Goal: Information Seeking & Learning: Understand process/instructions

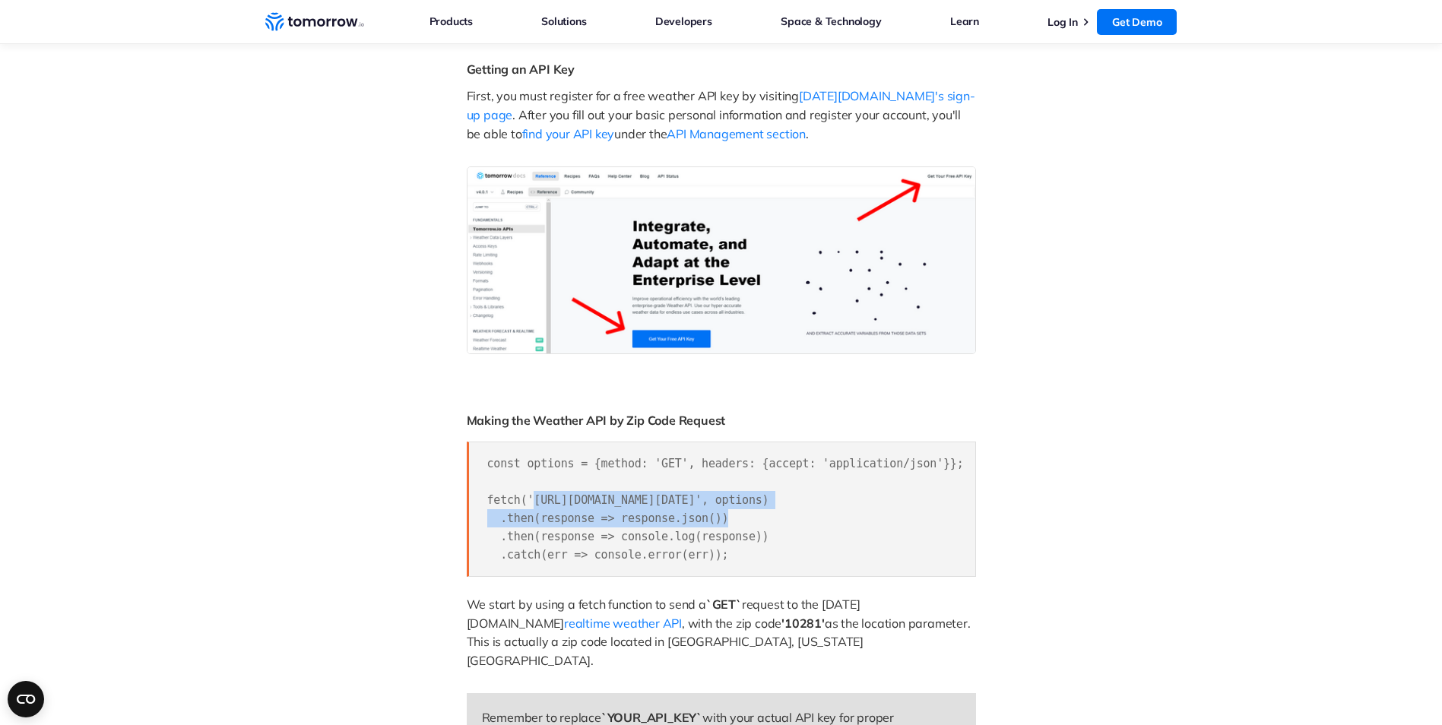
scroll to position [0, 118]
drag, startPoint x: 527, startPoint y: 497, endPoint x: 891, endPoint y: 495, distance: 363.2
click at [891, 495] on span "const options = {method: 'GET', headers: {accept: 'application/json'}}; fetch('…" at bounding box center [718, 509] width 476 height 105
copy span "[URL][DOMAIN_NAME][DATE]"
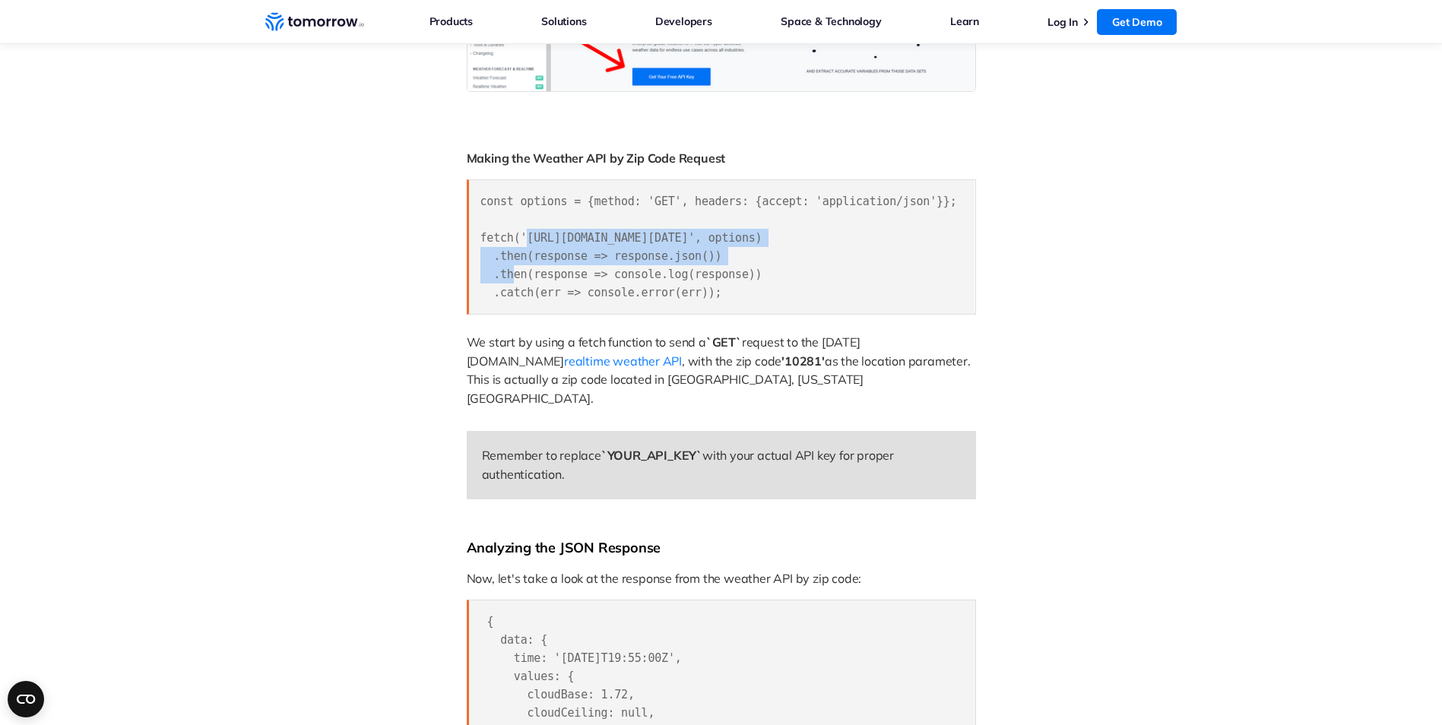
scroll to position [1140, 0]
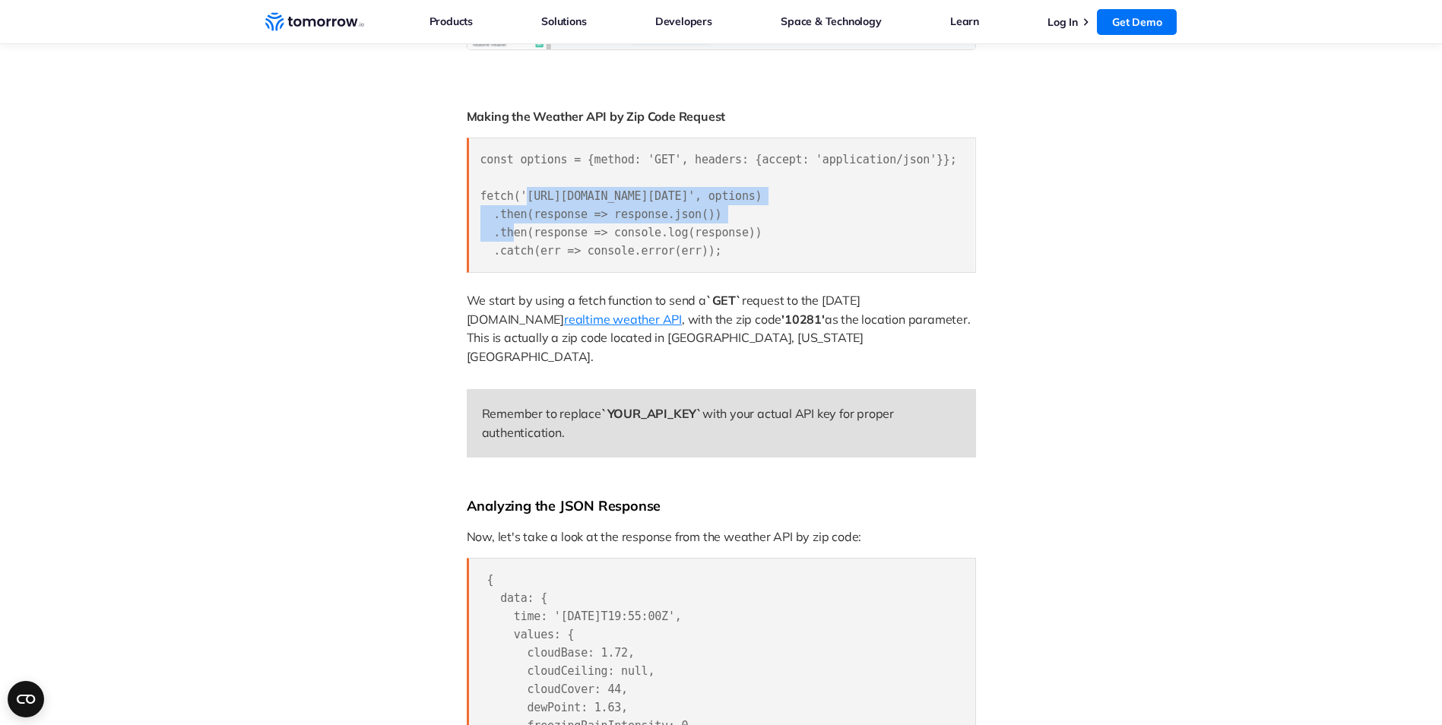
click at [682, 312] on span "realtime weather API" at bounding box center [623, 319] width 118 height 15
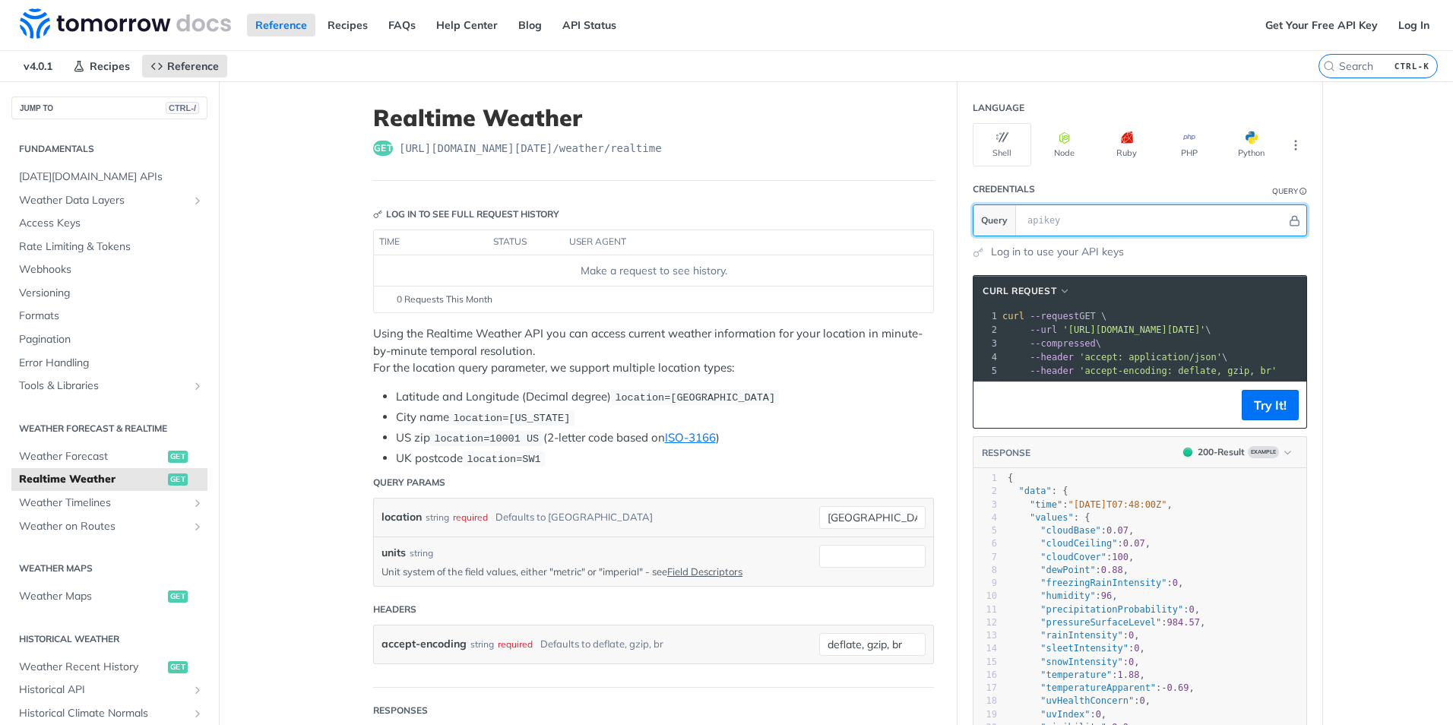
click at [1023, 219] on input "text" at bounding box center [1153, 220] width 267 height 30
drag, startPoint x: 1210, startPoint y: 379, endPoint x: 1291, endPoint y: 379, distance: 81.3
click at [1291, 379] on div "xxxxxxxxxx 1 curl --request GET \ 2 --url 'https://api.tomorrow.io/v4/weather/r…" at bounding box center [1189, 343] width 381 height 74
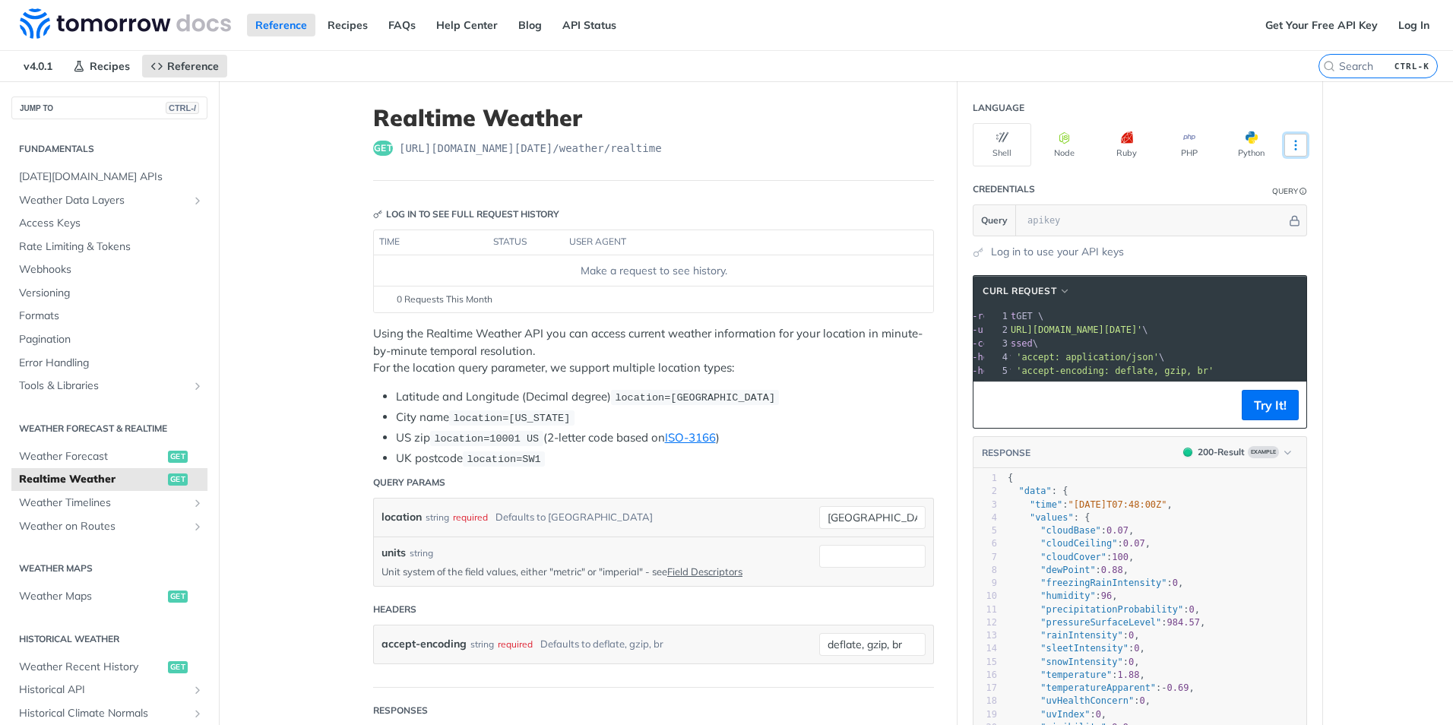
click at [1291, 144] on icon "More ellipsis" at bounding box center [1296, 145] width 14 height 14
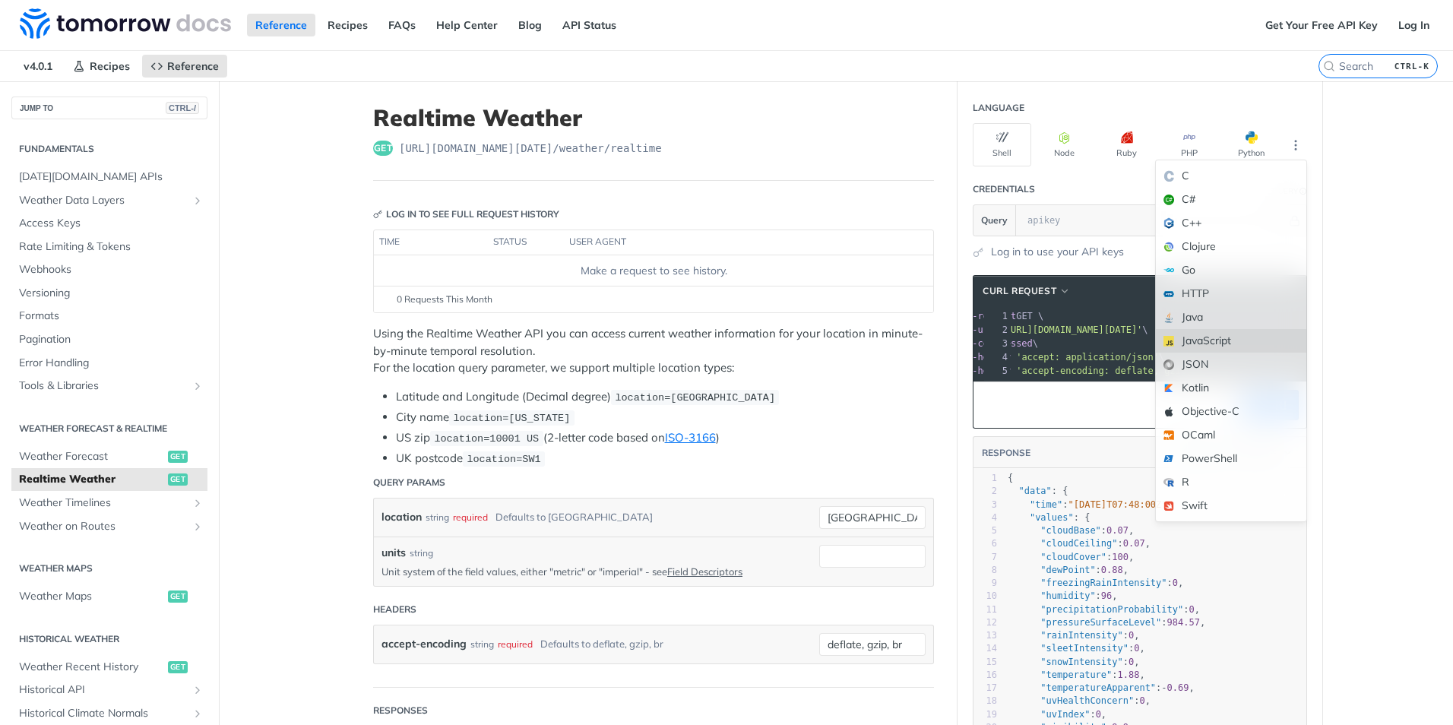
click at [1252, 335] on div "JavaScript" at bounding box center [1231, 341] width 150 height 24
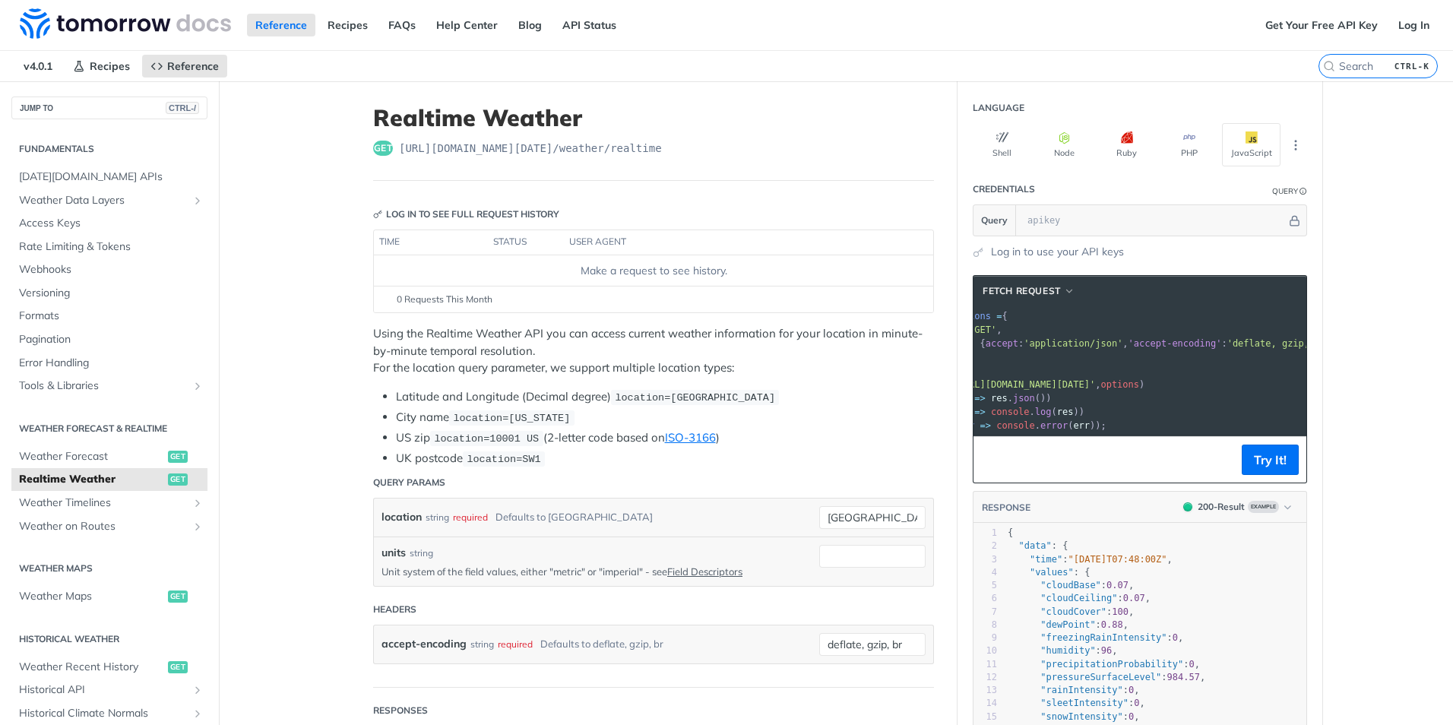
scroll to position [0, 0]
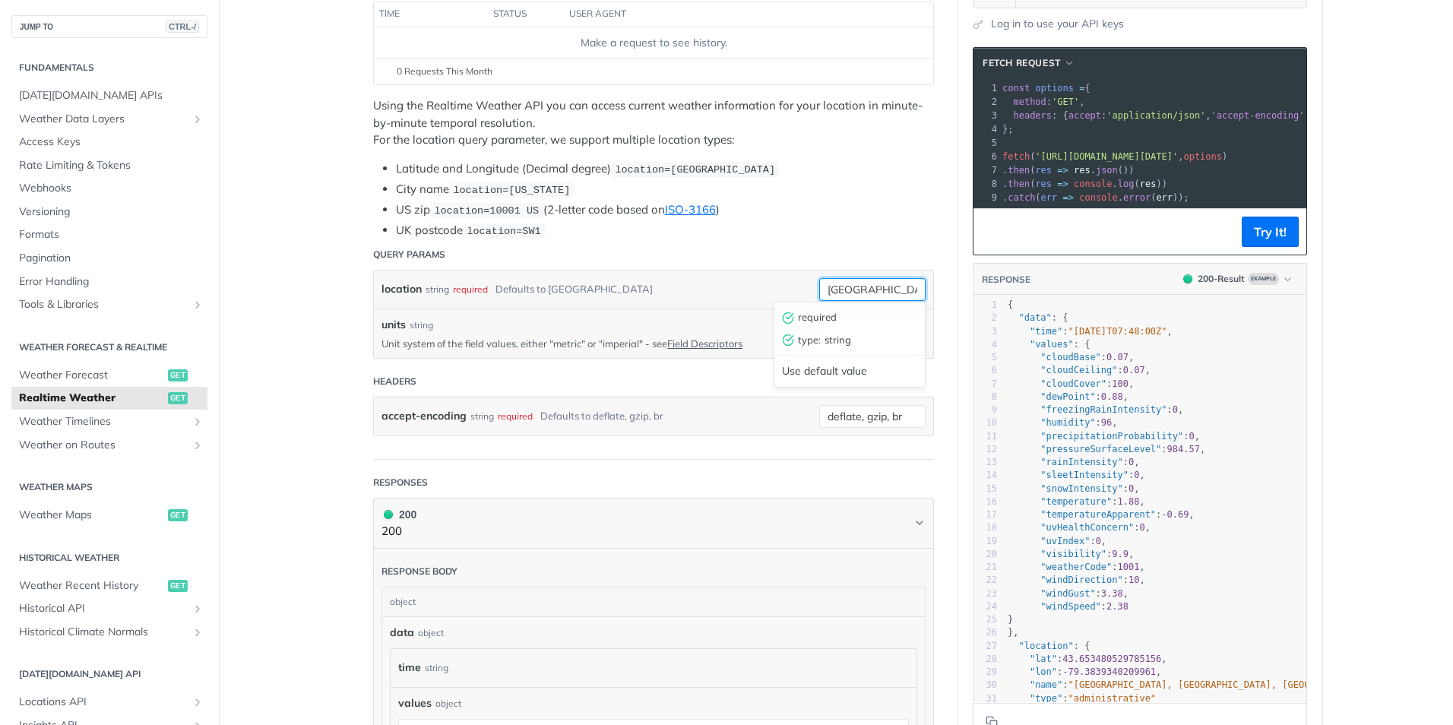
drag, startPoint x: 887, startPoint y: 290, endPoint x: 765, endPoint y: 305, distance: 122.6
click at [819, 301] on div "toronto required type : string Use default value" at bounding box center [872, 289] width 106 height 23
type input "oregon"
click at [729, 502] on h1 "200 200" at bounding box center [653, 523] width 561 height 51
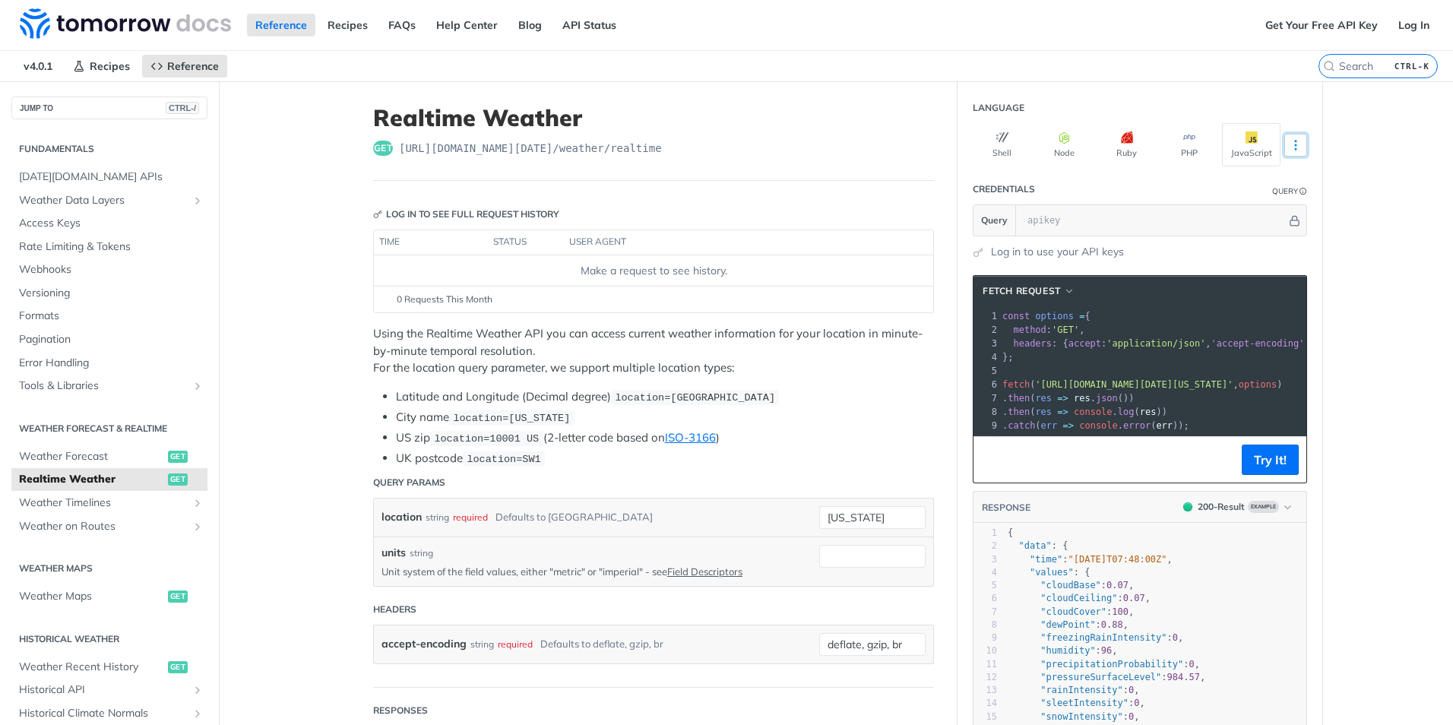
click at [1290, 136] on button "More Languages" at bounding box center [1295, 145] width 23 height 23
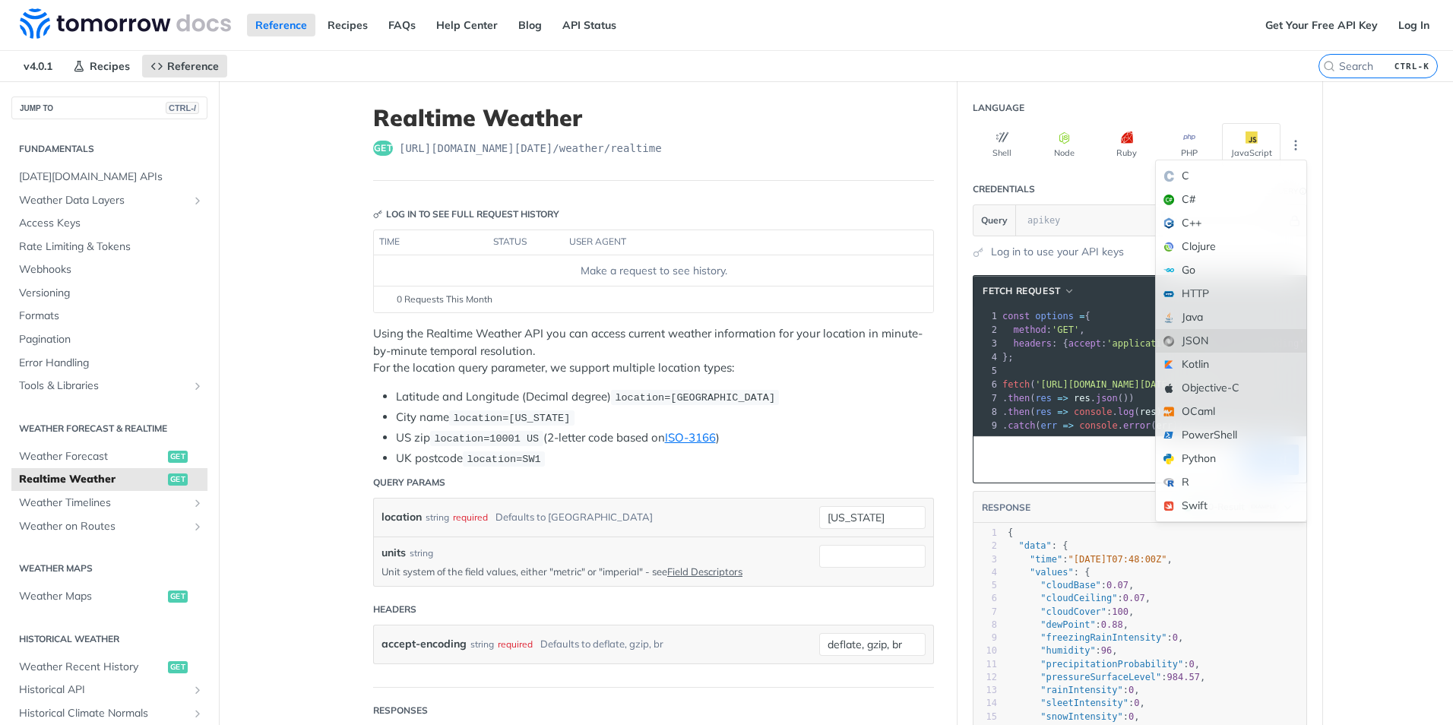
click at [1192, 338] on div "JSON" at bounding box center [1231, 341] width 150 height 24
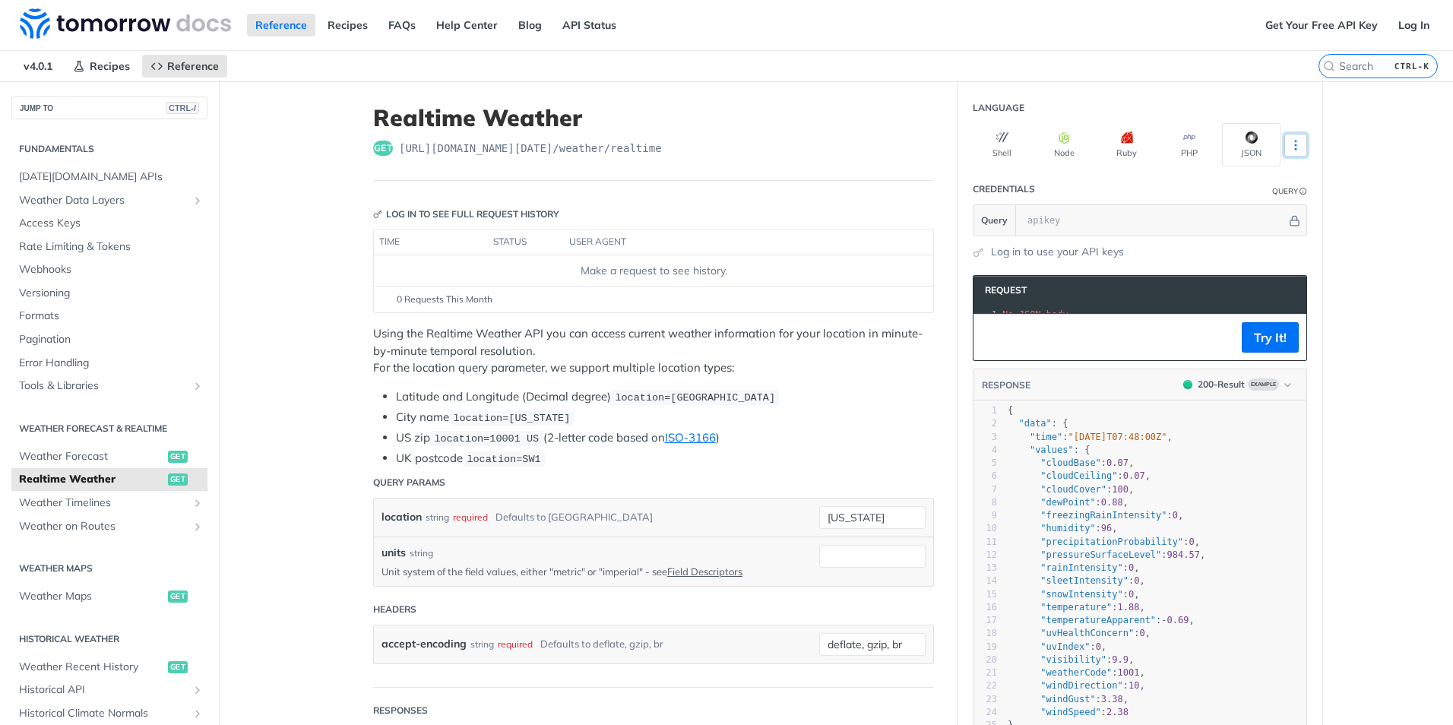
click at [1293, 143] on icon "More ellipsis" at bounding box center [1296, 145] width 14 height 14
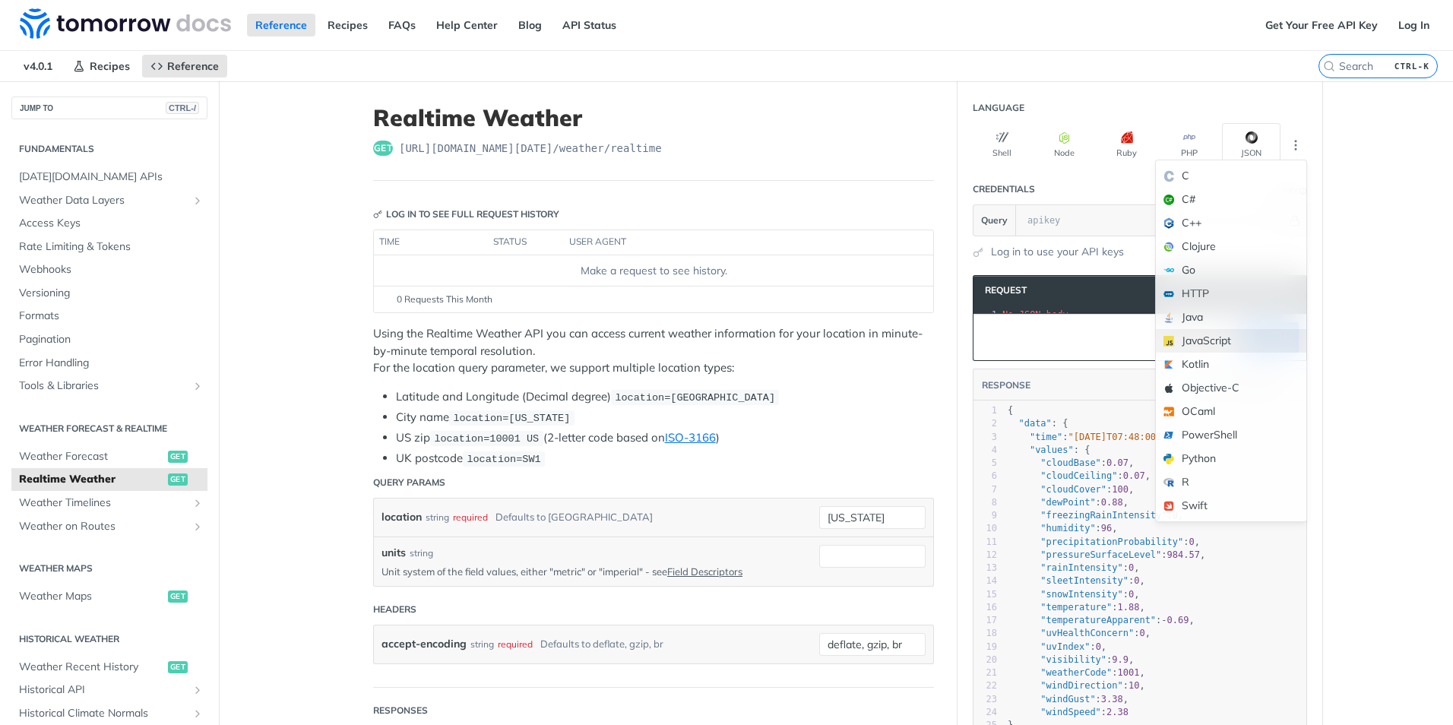
click at [1226, 334] on div "JavaScript" at bounding box center [1231, 341] width 150 height 24
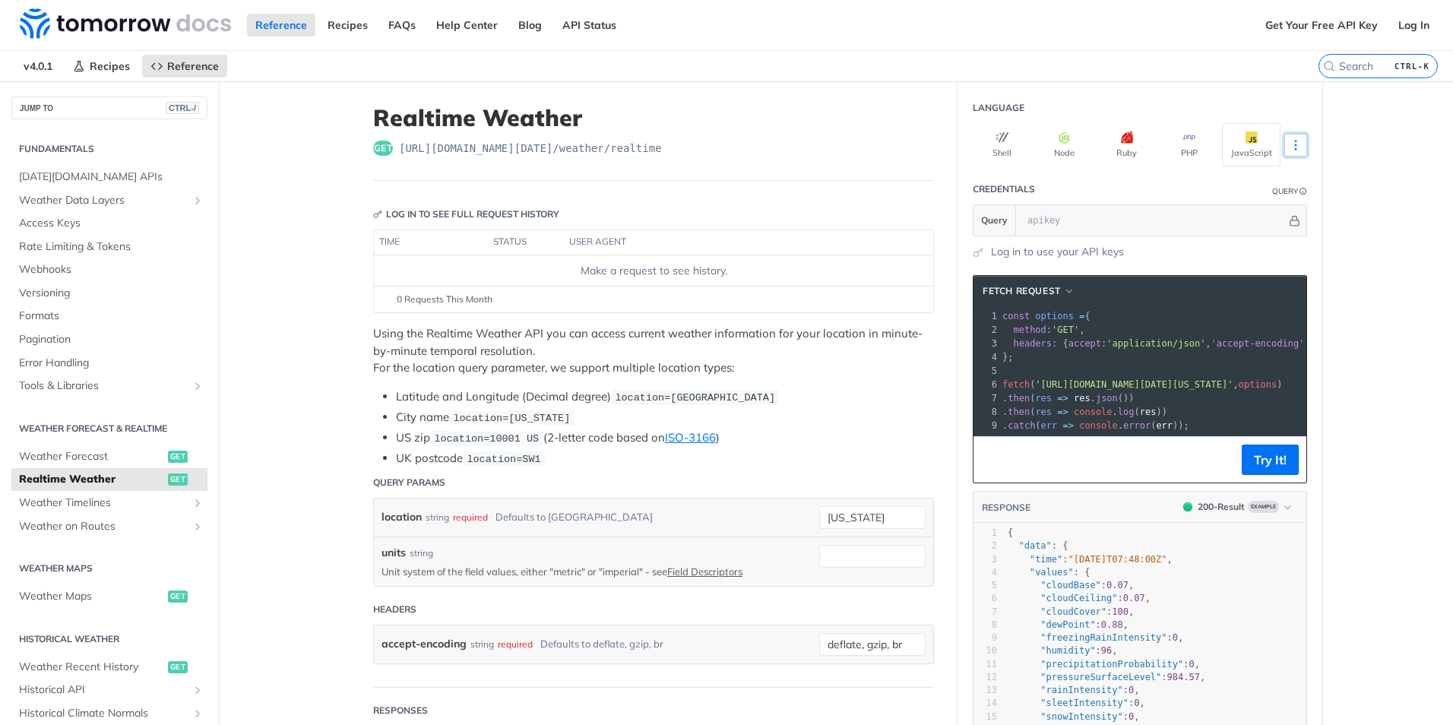
click at [1291, 138] on icon "More ellipsis" at bounding box center [1296, 145] width 14 height 14
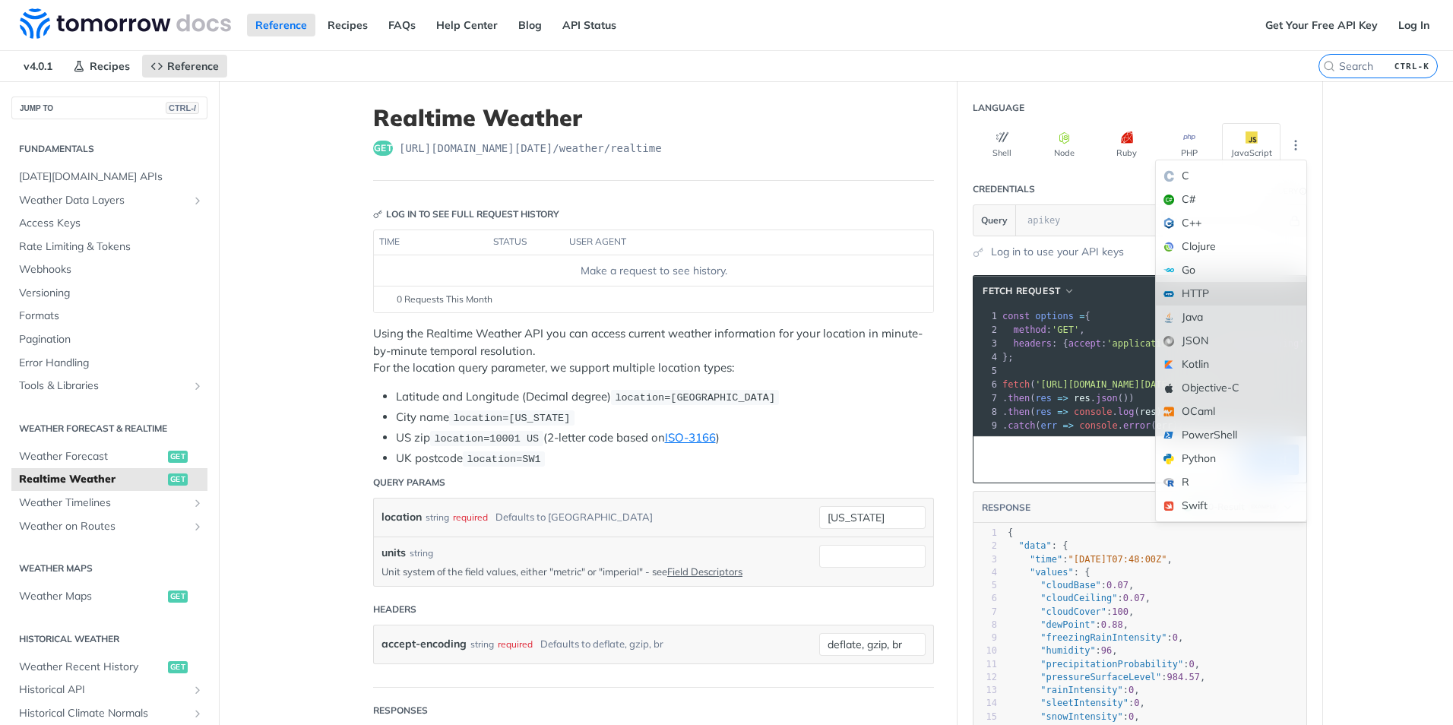
click at [1237, 289] on div "HTTP" at bounding box center [1231, 294] width 150 height 24
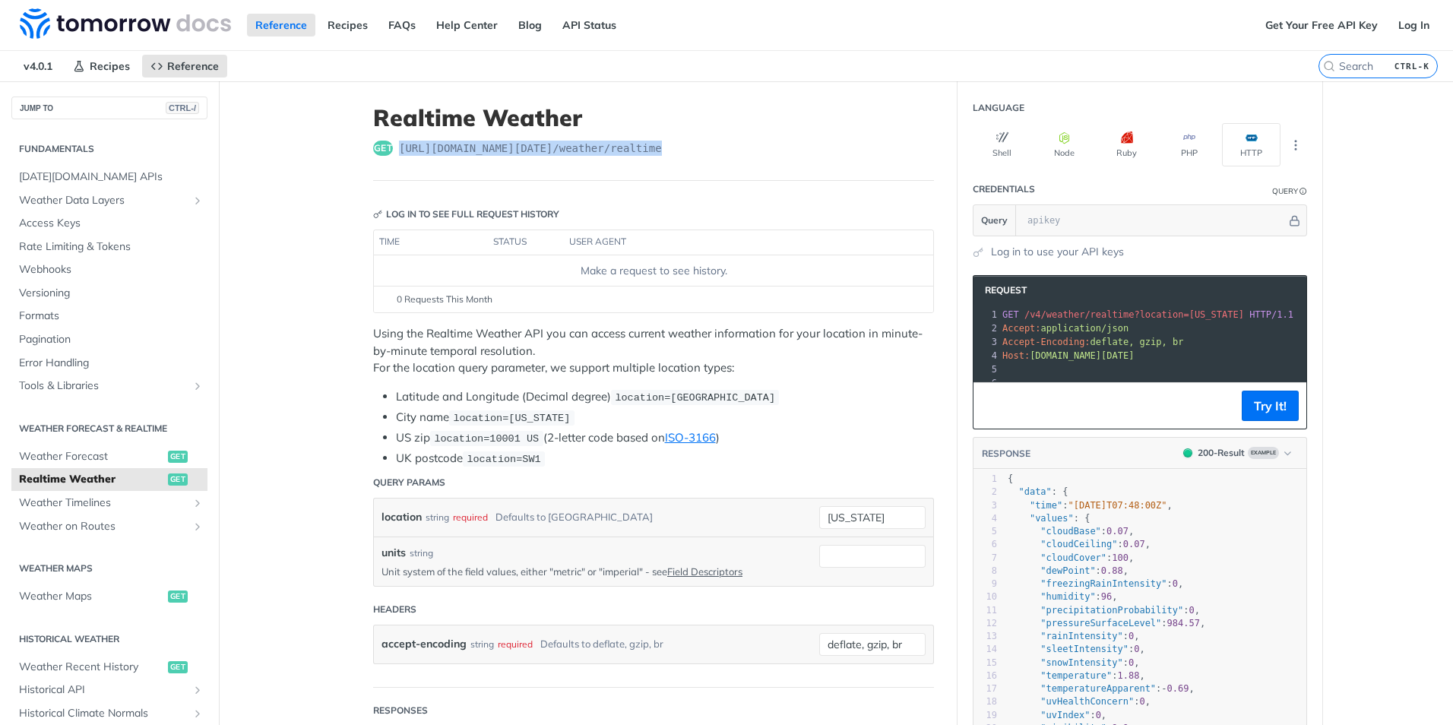
drag, startPoint x: 392, startPoint y: 145, endPoint x: 648, endPoint y: 148, distance: 256.1
click at [648, 148] on div "get https://api.tomorrow.io/v4 /weather/realtime" at bounding box center [653, 148] width 561 height 15
copy span "https://api.tomorrow.io/v4 /weather/realtime"
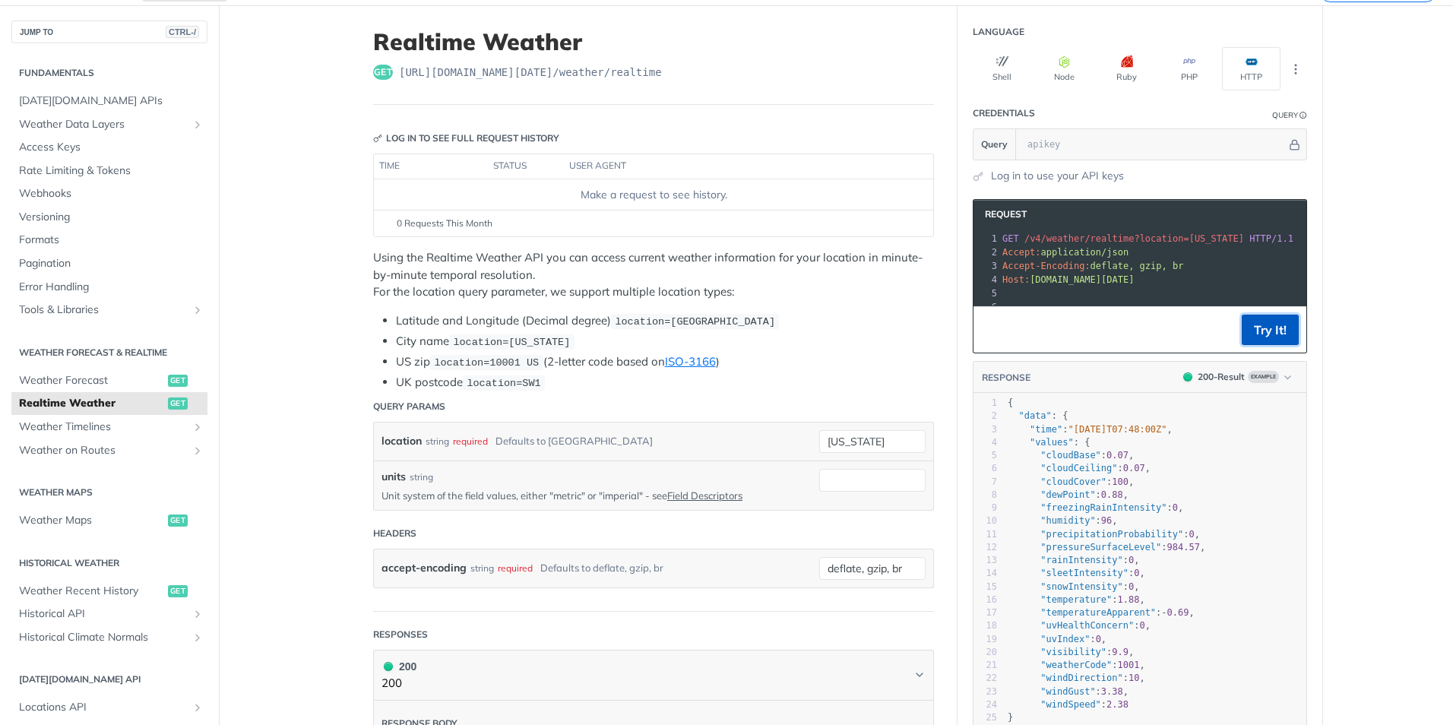
click at [1265, 340] on button "Try It!" at bounding box center [1270, 330] width 57 height 30
click at [1068, 138] on input "text" at bounding box center [1153, 144] width 267 height 30
click at [1089, 280] on span "api.tomorrow.io" at bounding box center [1082, 279] width 104 height 11
click at [1289, 68] on icon "More ellipsis" at bounding box center [1296, 69] width 14 height 14
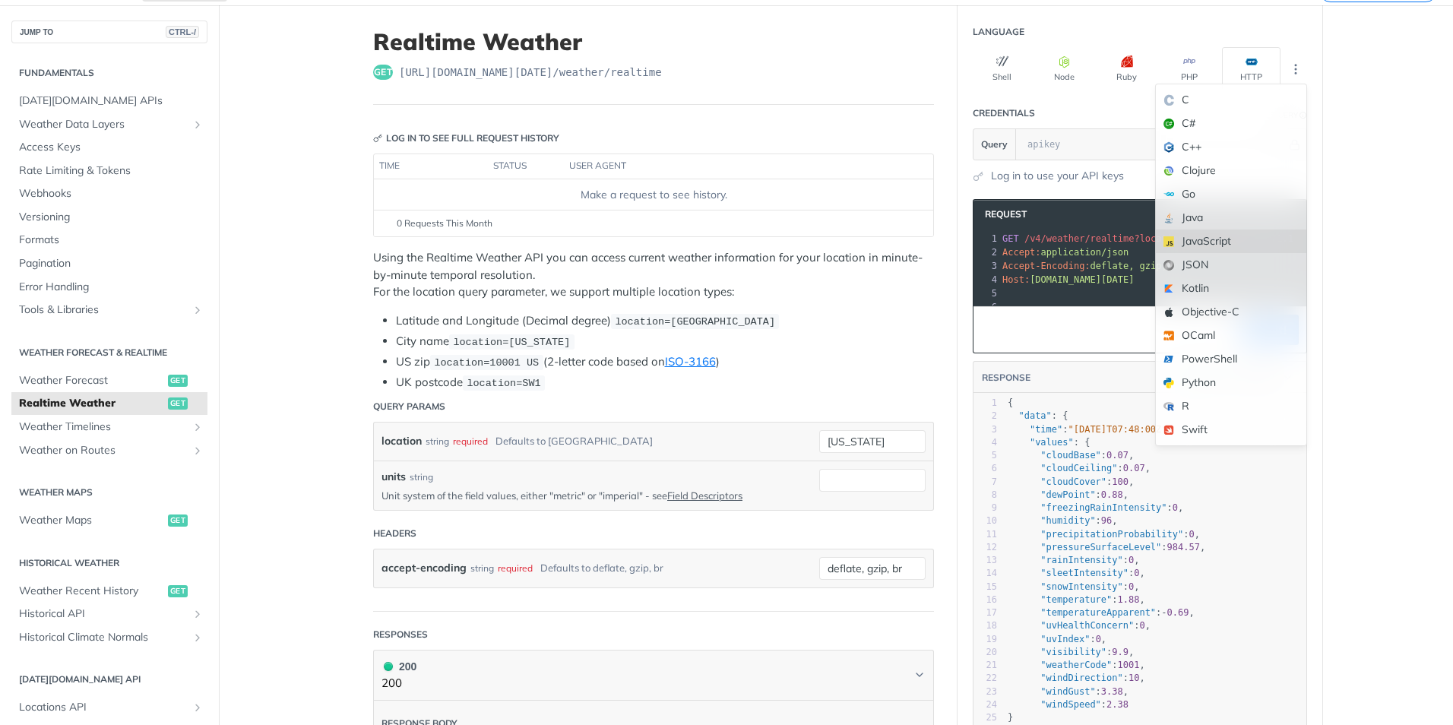
click at [1233, 241] on div "JavaScript" at bounding box center [1231, 241] width 150 height 24
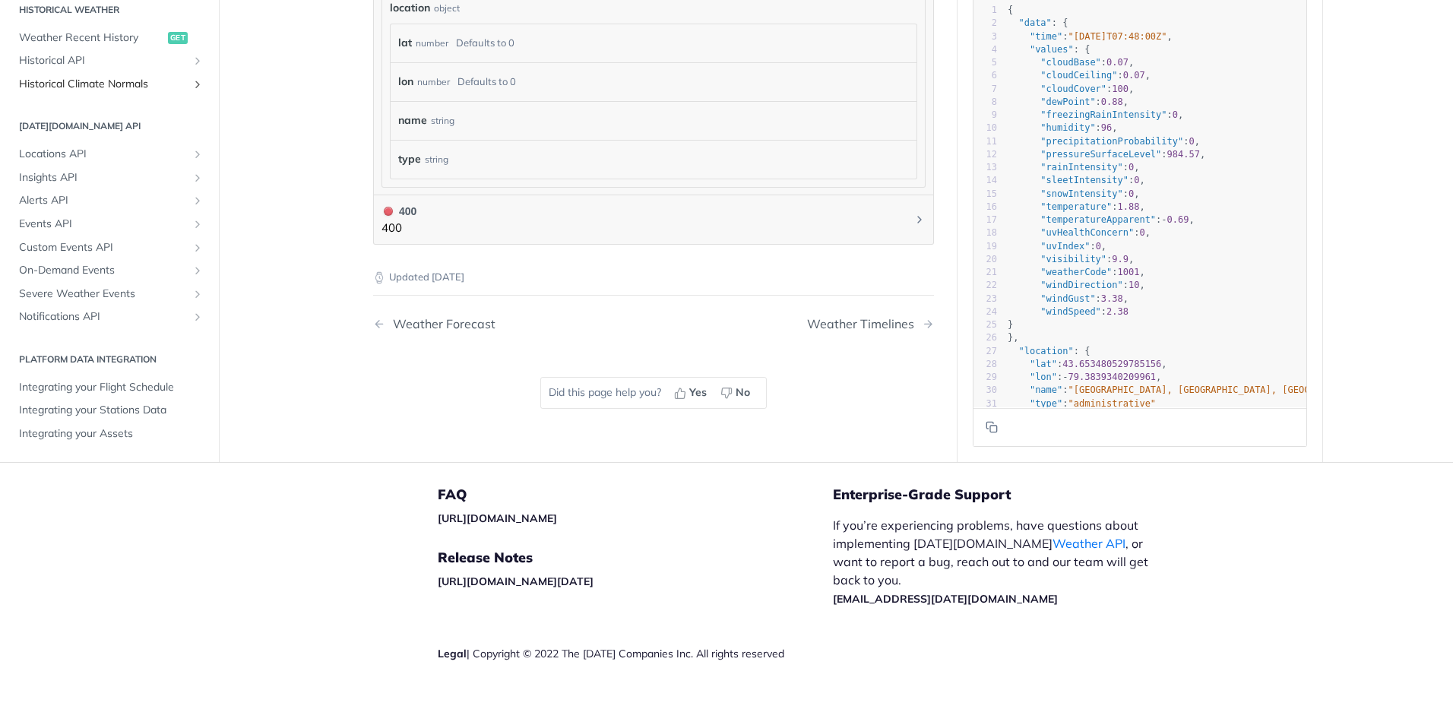
scroll to position [1005, 0]
